Goal: Transaction & Acquisition: Obtain resource

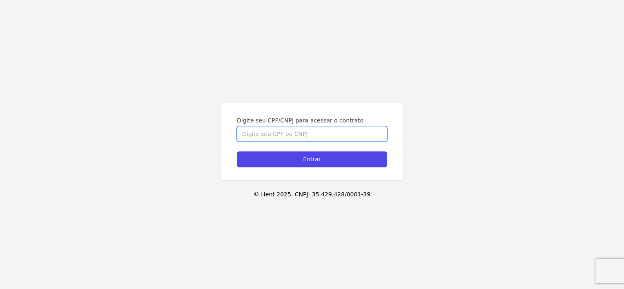
click at [333, 138] on input "Digite seu CPF/CNPJ para acessar o contrato" at bounding box center [312, 134] width 150 height 16
type input "42033592871"
click at [237, 152] on input "Entrar" at bounding box center [312, 160] width 150 height 16
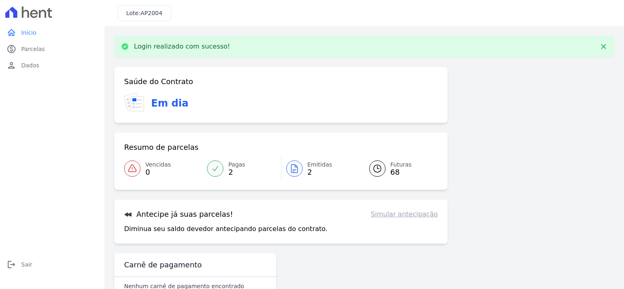
click at [313, 163] on span "Emitidas" at bounding box center [320, 165] width 25 height 9
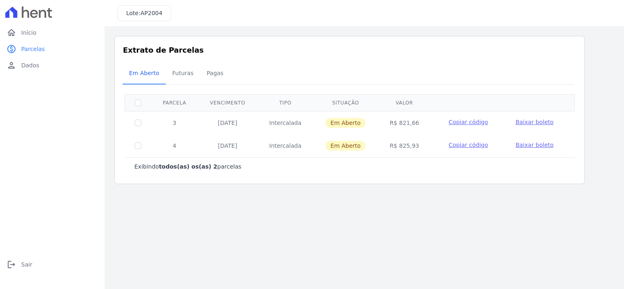
click at [520, 123] on span "Baixar boleto" at bounding box center [535, 122] width 38 height 7
click at [58, 53] on link "paid Parcelas" at bounding box center [52, 49] width 98 height 16
click at [52, 38] on link "home Início" at bounding box center [52, 33] width 98 height 16
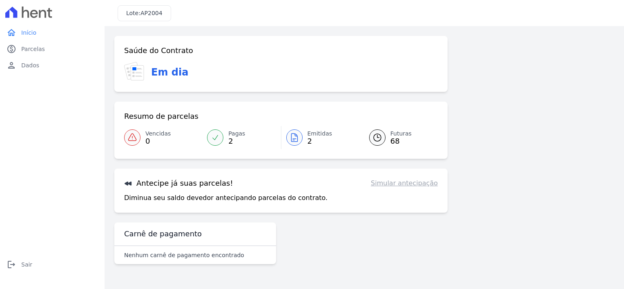
click at [27, 10] on icon at bounding box center [28, 12] width 47 height 11
click at [25, 36] on span "Início" at bounding box center [28, 33] width 15 height 8
click at [30, 53] on span "Parcelas" at bounding box center [33, 49] width 24 height 8
